Goal: Check status: Check status

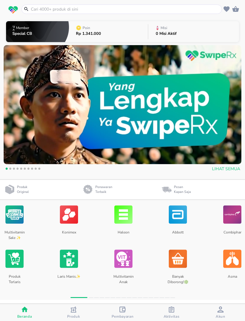
click at [176, 300] on div "Aktivitas" at bounding box center [172, 313] width 16 height 12
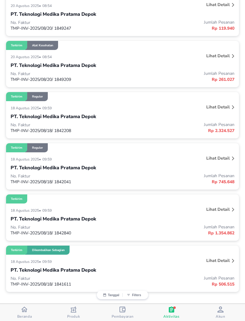
scroll to position [966, 0]
click at [228, 208] on p "Lihat detail" at bounding box center [218, 210] width 23 height 6
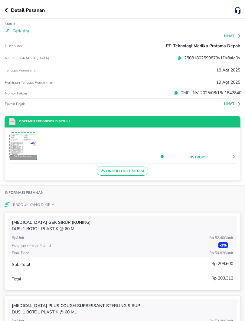
scroll to position [0, 0]
click at [8, 8] on button "button" at bounding box center [8, 10] width 6 height 5
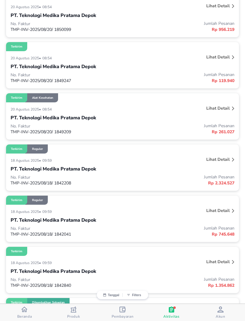
scroll to position [908, 0]
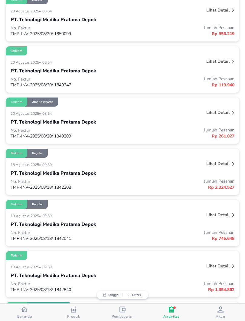
click at [194, 132] on p "Jumlah Pesanan" at bounding box center [179, 130] width 112 height 6
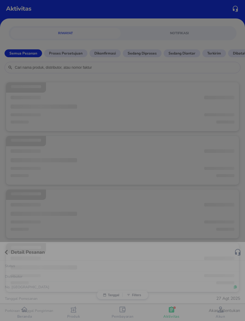
scroll to position [3, 0]
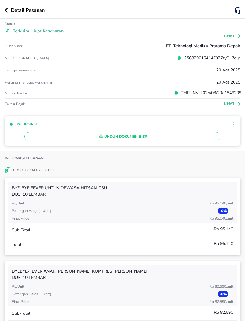
click at [231, 104] on button "Lihat" at bounding box center [233, 104] width 17 height 4
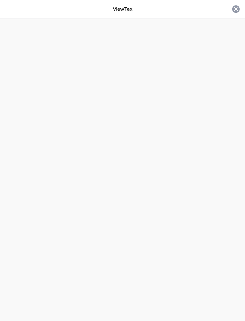
click at [233, 9] on icon at bounding box center [237, 9] width 8 height 8
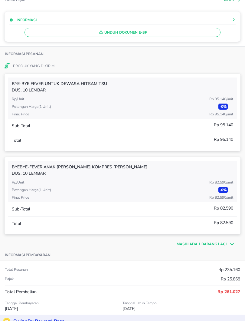
scroll to position [143, 0]
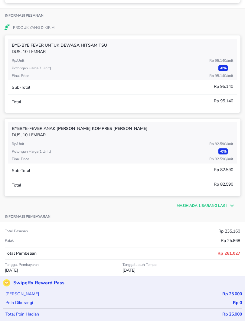
click at [206, 207] on p "Masih ada 1 barang lagi" at bounding box center [202, 205] width 50 height 5
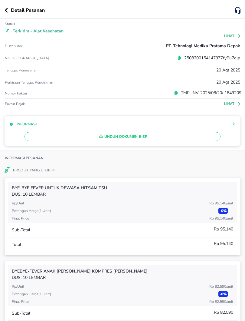
scroll to position [0, 0]
click at [7, 11] on icon "button" at bounding box center [6, 10] width 3 height 5
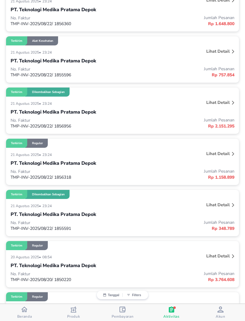
scroll to position [502, 0]
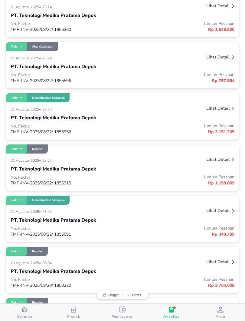
click at [179, 127] on p "Jumlah Pesanan" at bounding box center [179, 126] width 112 height 6
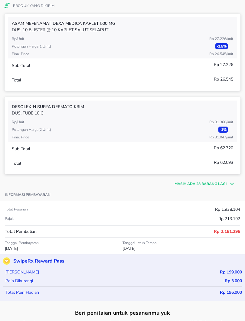
scroll to position [376, 0]
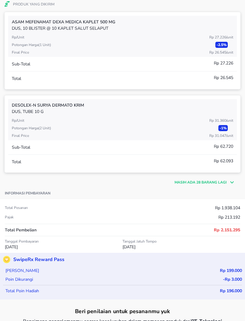
click at [194, 185] on p "Masih ada 28 barang lagi" at bounding box center [201, 182] width 52 height 5
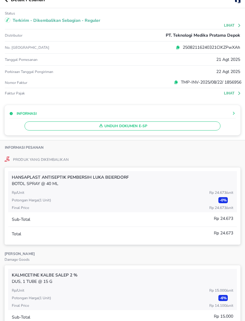
scroll to position [10, 0]
click at [57, 161] on p "Produk yang Dikembalikan" at bounding box center [41, 160] width 56 height 6
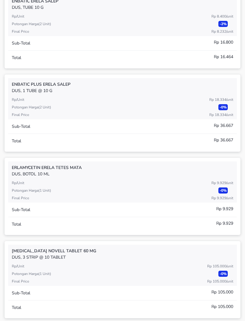
scroll to position [1151, 0]
